Goal: Task Accomplishment & Management: Use online tool/utility

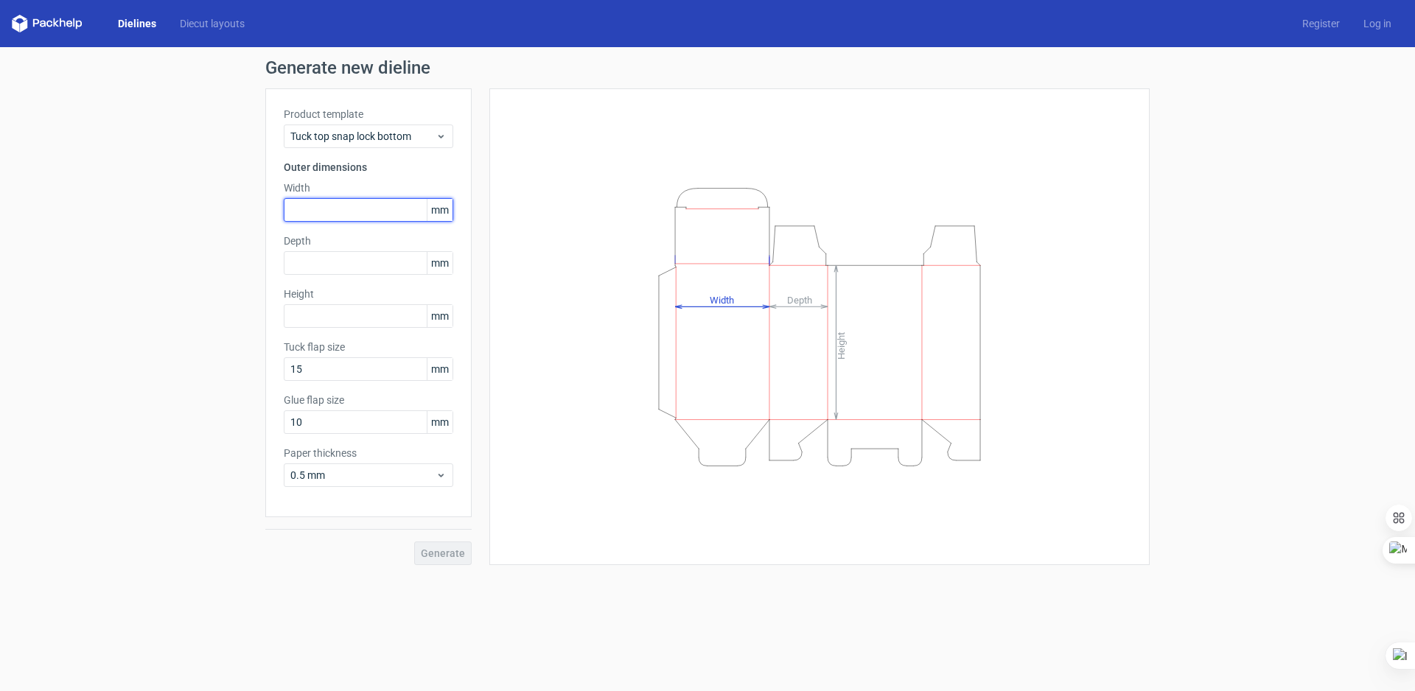
click at [315, 199] on input "text" at bounding box center [368, 210] width 169 height 24
click at [438, 213] on span "mm" at bounding box center [440, 210] width 26 height 22
click at [441, 212] on span "mm" at bounding box center [440, 210] width 26 height 22
click at [390, 209] on input "text" at bounding box center [368, 210] width 169 height 24
drag, startPoint x: 390, startPoint y: 209, endPoint x: 287, endPoint y: 206, distance: 103.2
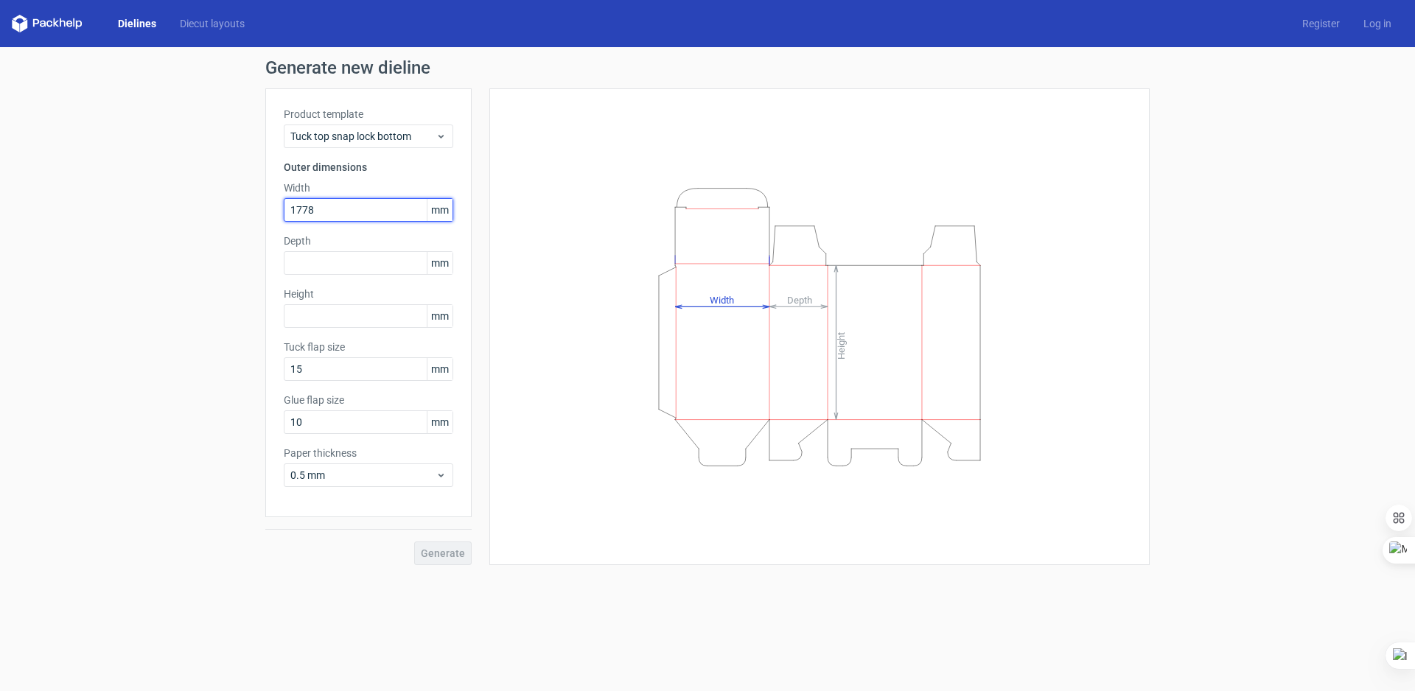
click at [287, 206] on input "1778" at bounding box center [368, 210] width 169 height 24
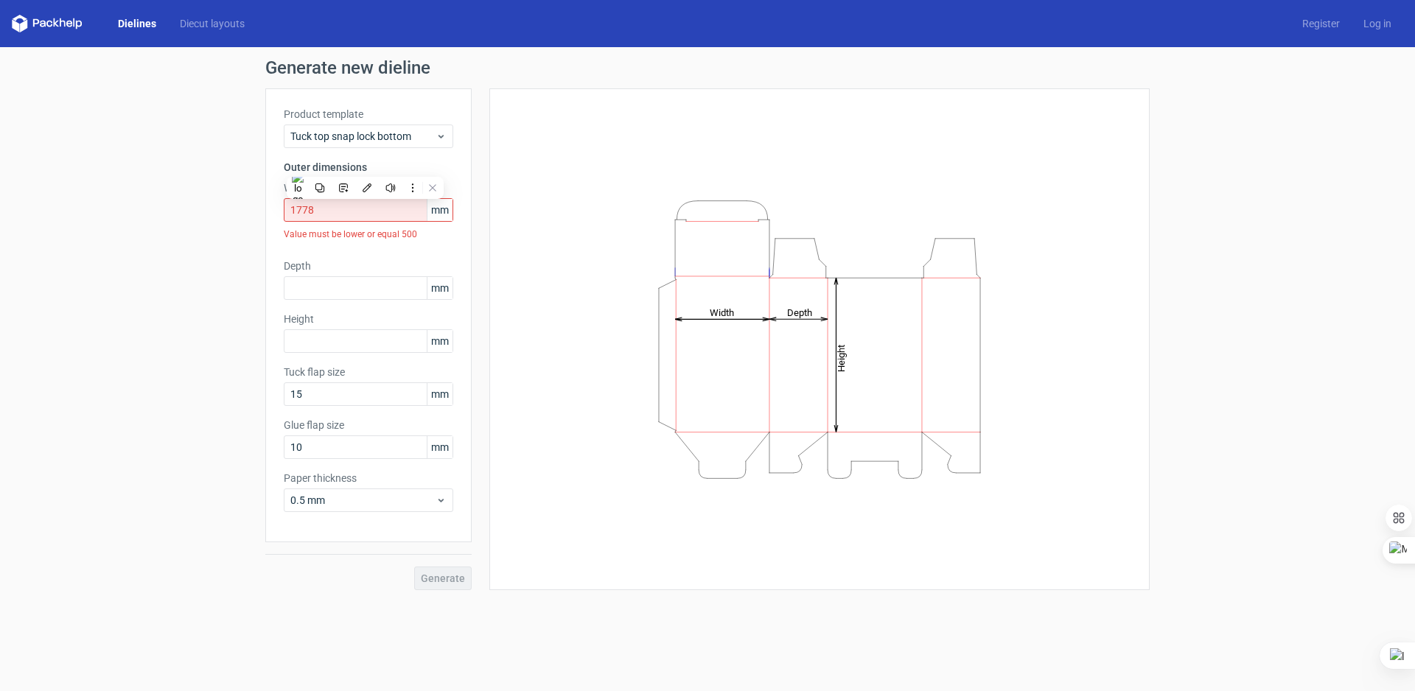
click at [439, 214] on span "mm" at bounding box center [440, 210] width 26 height 22
click at [467, 190] on div "Product template Tuck top snap lock bottom Outer dimensions Width 1778 mm Value…" at bounding box center [368, 315] width 206 height 454
click at [444, 206] on span "mm" at bounding box center [440, 210] width 26 height 22
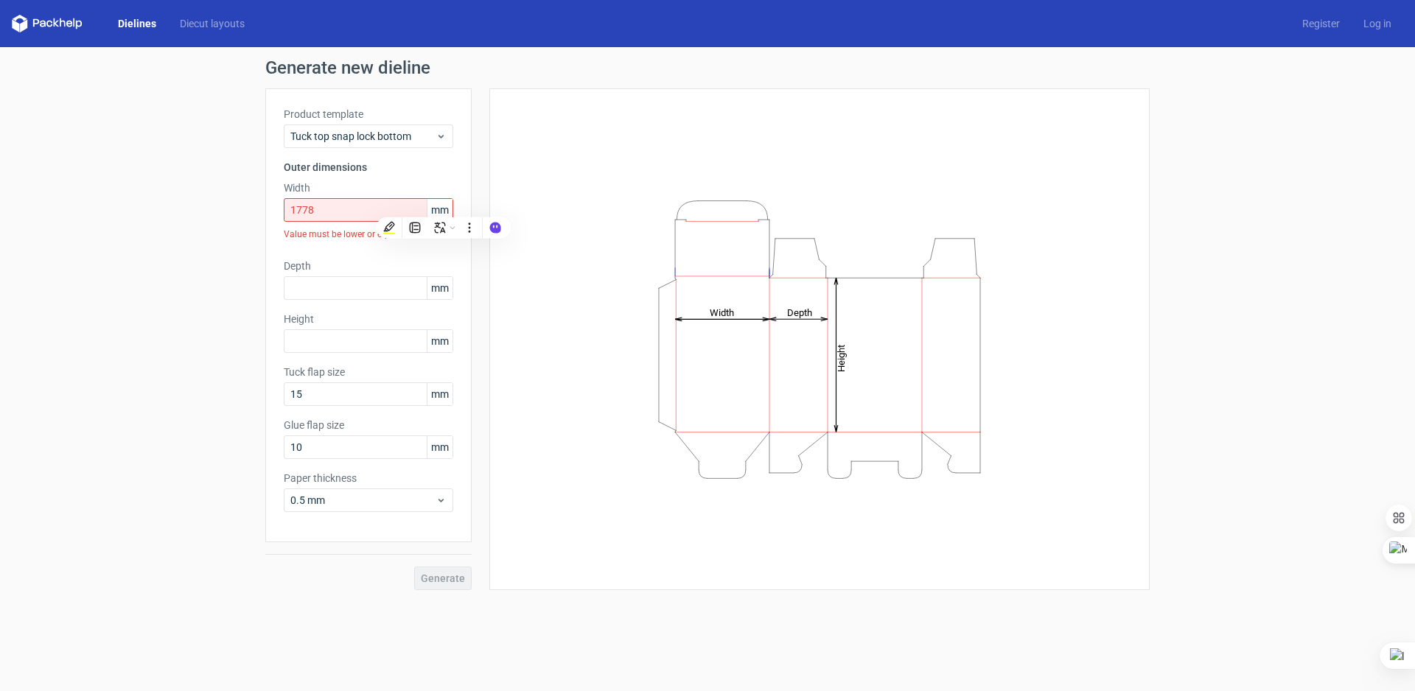
click at [109, 320] on div "Generate new dieline Product template Tuck top snap lock bottom Outer dimension…" at bounding box center [707, 324] width 1415 height 555
click at [416, 420] on label "Glue flap size" at bounding box center [368, 425] width 169 height 15
click at [198, 273] on div "Generate new dieline Product template Tuck top snap lock bottom Outer dimension…" at bounding box center [707, 324] width 1415 height 555
click at [314, 214] on input "1778" at bounding box center [368, 210] width 169 height 24
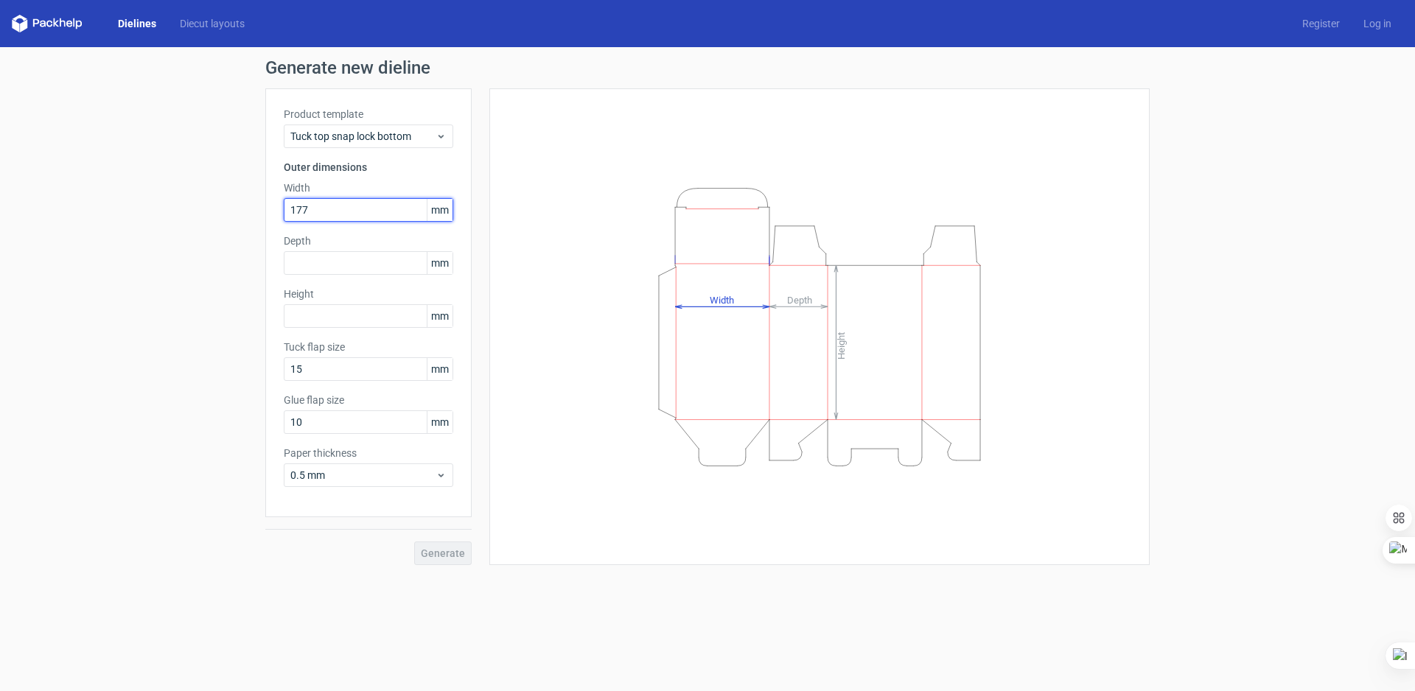
type input "177"
click at [305, 259] on input "text" at bounding box center [368, 263] width 169 height 24
type input "76"
click at [312, 313] on input "text" at bounding box center [368, 316] width 169 height 24
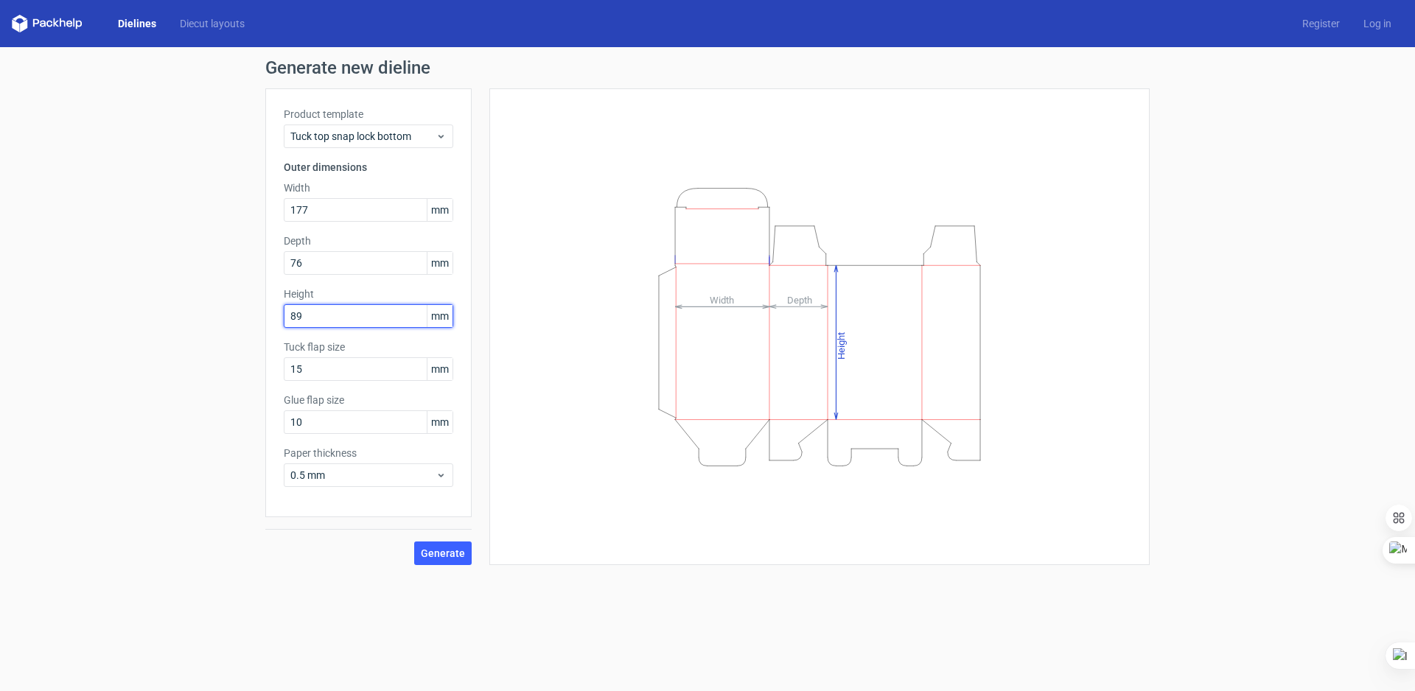
type input "89"
click at [228, 341] on div "Generate new dieline Product template Tuck top snap lock bottom Outer dimension…" at bounding box center [707, 312] width 1415 height 530
click at [436, 548] on span "Generate" at bounding box center [443, 553] width 44 height 10
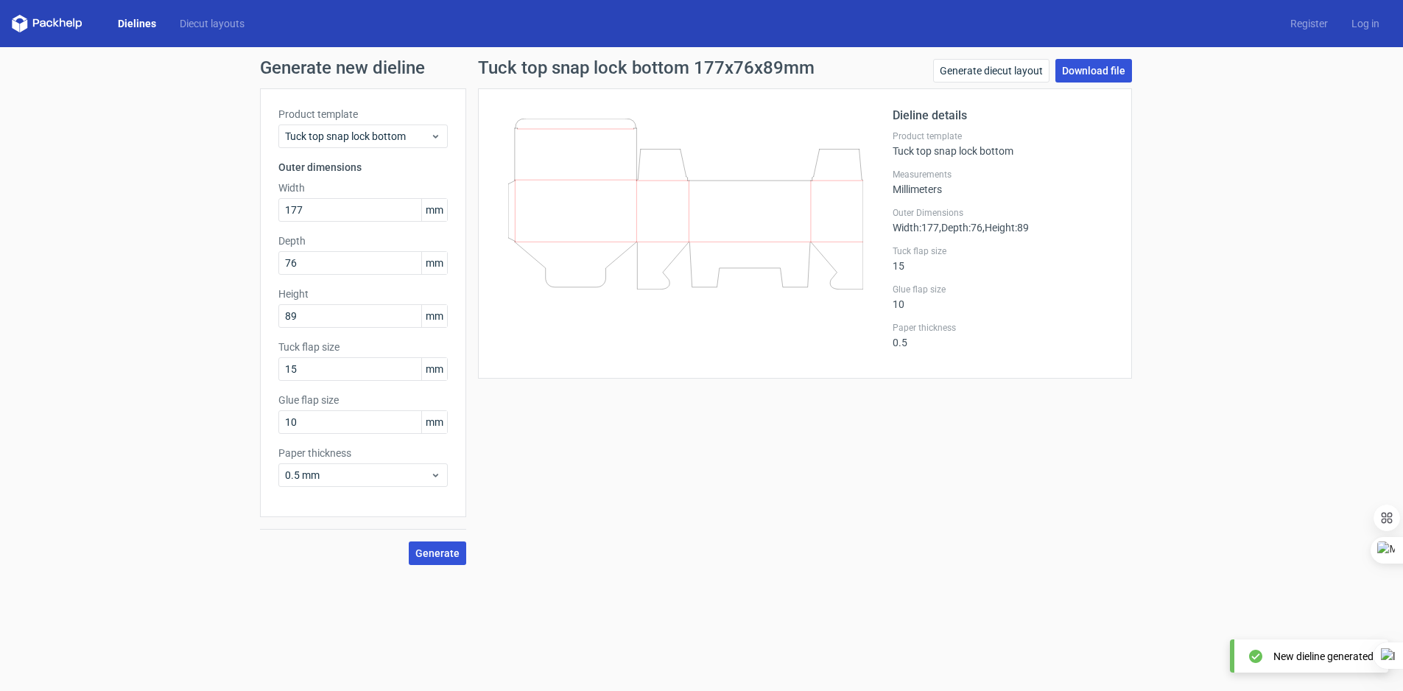
click at [1098, 73] on link "Download file" at bounding box center [1094, 71] width 77 height 24
